Goal: Find specific page/section: Find specific page/section

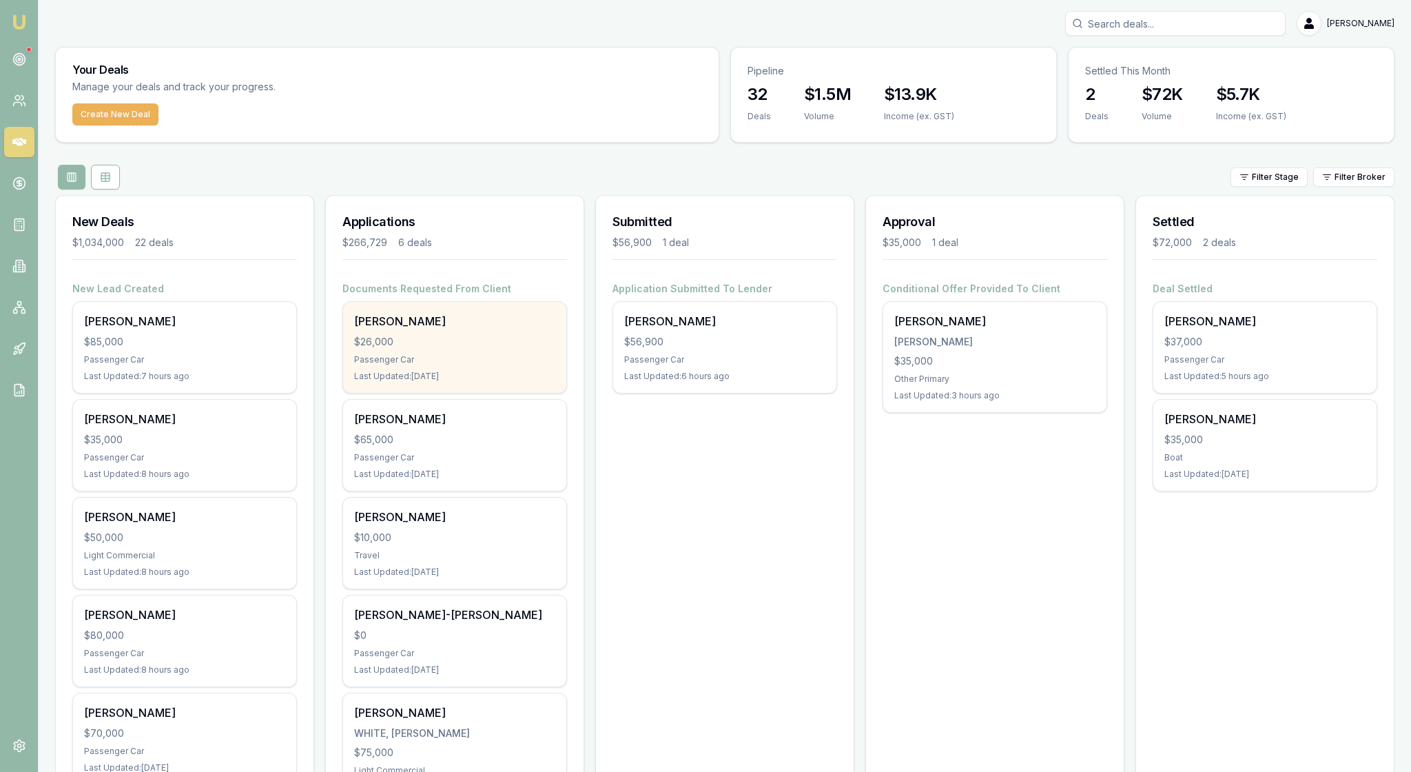
click at [481, 349] on div "$26,000" at bounding box center [454, 342] width 201 height 14
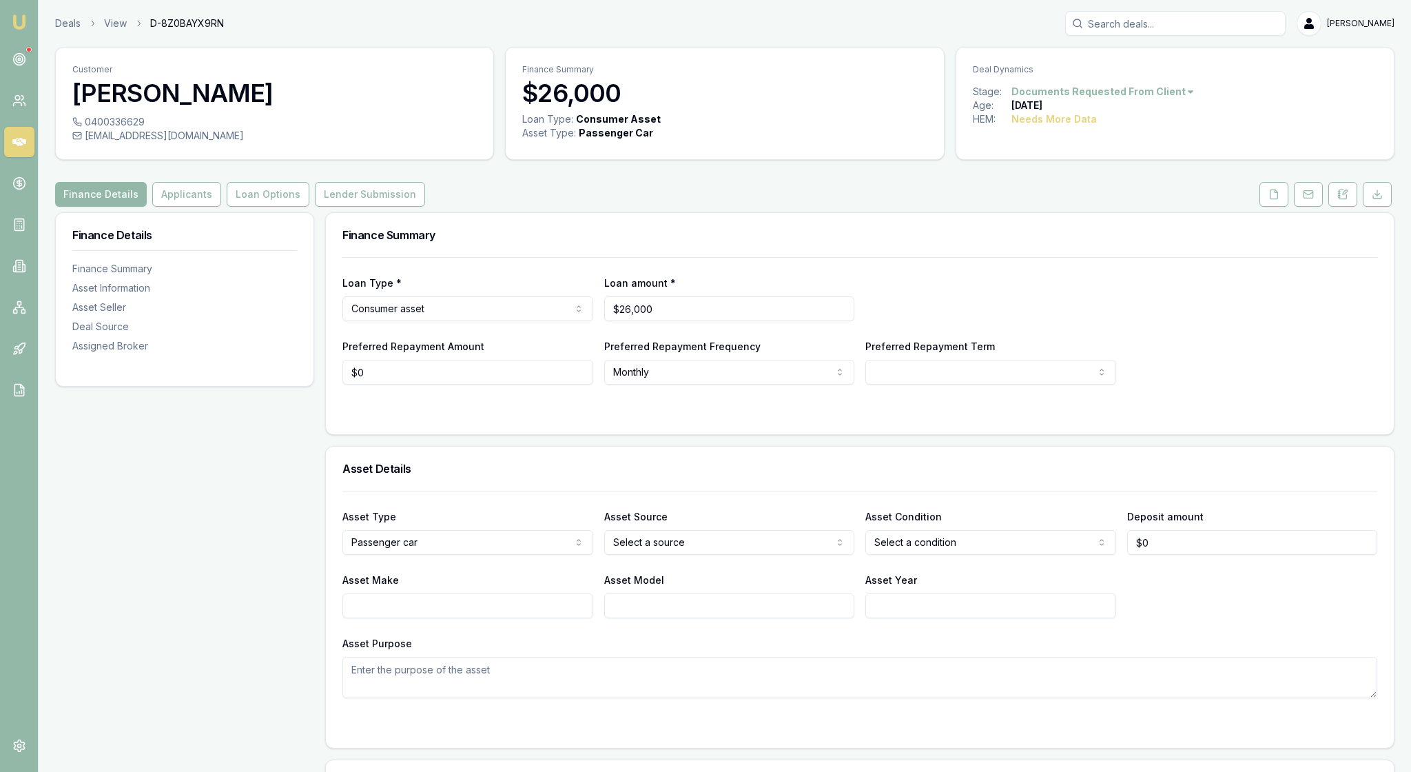
click at [794, 207] on div "Finance Details Applicants Loan Options Lender Submission" at bounding box center [725, 194] width 1340 height 25
click at [18, 19] on img at bounding box center [19, 22] width 17 height 17
